Goal: Download file/media

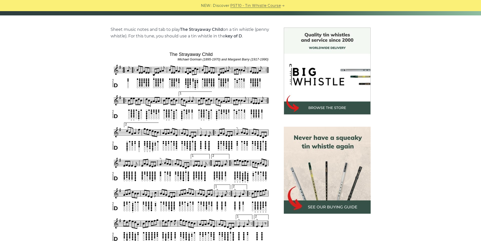
scroll to position [126, 0]
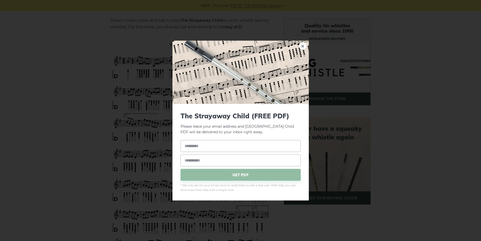
drag, startPoint x: 194, startPoint y: 138, endPoint x: 165, endPoint y: 141, distance: 28.7
click at [165, 142] on div "× The Strayaway Child (FREE PDF) Please leave your email address and the The St…" at bounding box center [240, 120] width 481 height 241
click at [303, 45] on link "×" at bounding box center [303, 46] width 8 height 8
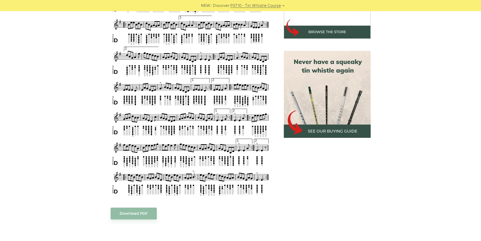
scroll to position [202, 0]
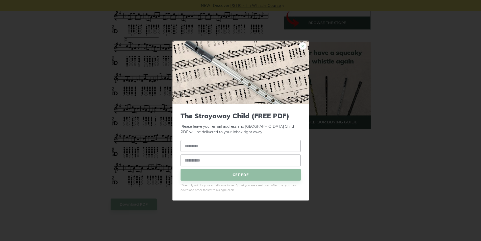
click at [303, 46] on link "×" at bounding box center [303, 46] width 8 height 8
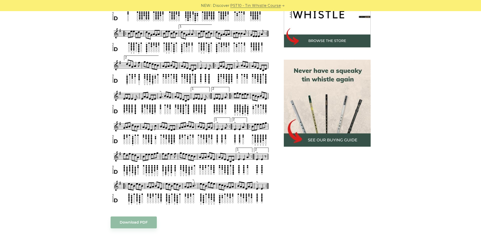
scroll to position [227, 0]
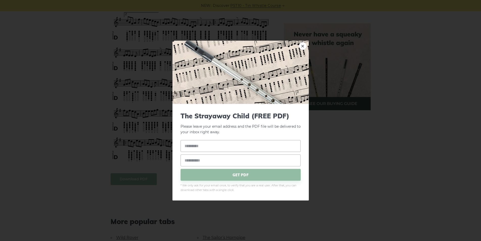
click at [140, 175] on body "NEW: Discover PST10 - Tin Whistle Course Lessons Fingering Charts Tabs & Notes …" at bounding box center [240, 210] width 481 height 874
click at [411, 122] on div "× The Strayaway Child (FREE PDF) Please leave your email address and the The St…" at bounding box center [240, 120] width 481 height 241
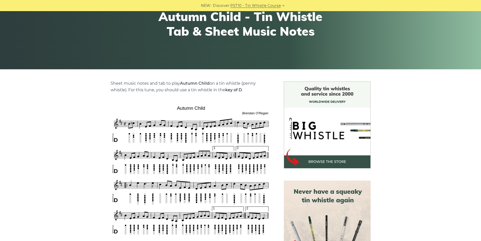
scroll to position [101, 0]
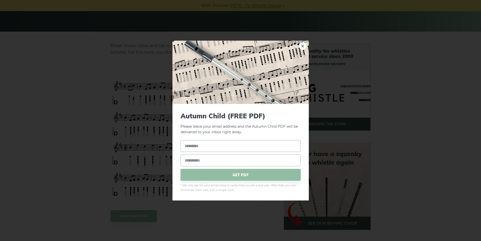
click at [305, 45] on link "×" at bounding box center [303, 46] width 8 height 8
drag, startPoint x: 214, startPoint y: 127, endPoint x: 161, endPoint y: 133, distance: 53.1
click at [235, 143] on input "text" at bounding box center [241, 146] width 120 height 12
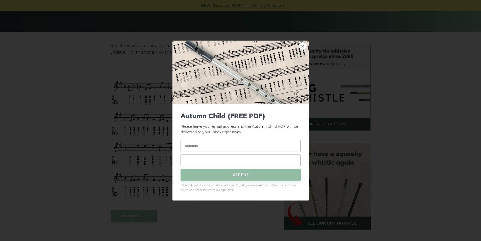
click at [226, 162] on input "email" at bounding box center [241, 160] width 120 height 12
click at [219, 148] on input "text" at bounding box center [241, 146] width 120 height 12
click at [216, 147] on input "text" at bounding box center [241, 146] width 120 height 12
click at [215, 159] on input "email" at bounding box center [241, 160] width 120 height 12
click at [209, 147] on input "text" at bounding box center [241, 146] width 120 height 12
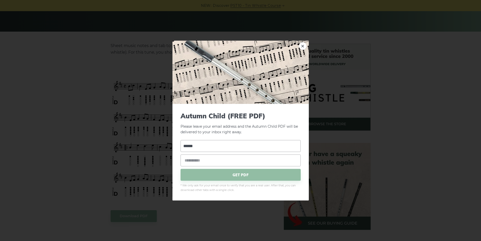
type input "******"
click at [202, 161] on input "email" at bounding box center [241, 160] width 120 height 12
click at [190, 161] on input "******" at bounding box center [241, 160] width 120 height 12
click at [209, 163] on input "**********" at bounding box center [241, 160] width 120 height 12
type input "**********"
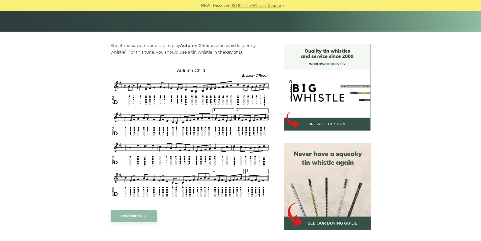
click at [173, 179] on img at bounding box center [191, 133] width 161 height 134
click at [139, 214] on link "Download PDF" at bounding box center [134, 216] width 46 height 12
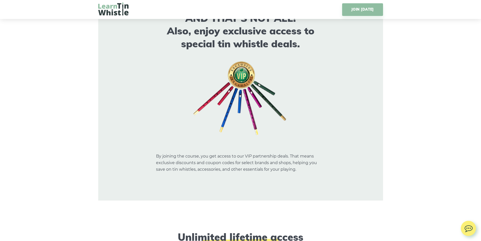
scroll to position [2980, 0]
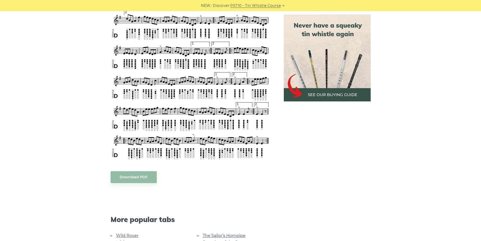
scroll to position [253, 0]
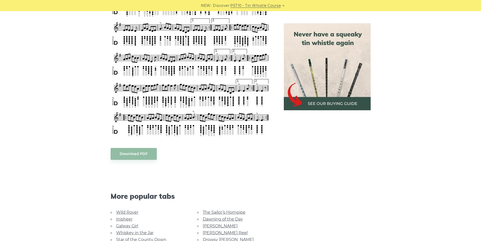
click at [130, 162] on div "Sheet music notes and tab to play The Strayaway Child on a tin whistle (penny w…" at bounding box center [191, 109] width 161 height 436
click at [132, 157] on link "Download PDF" at bounding box center [134, 154] width 46 height 12
